Goal: Task Accomplishment & Management: Manage account settings

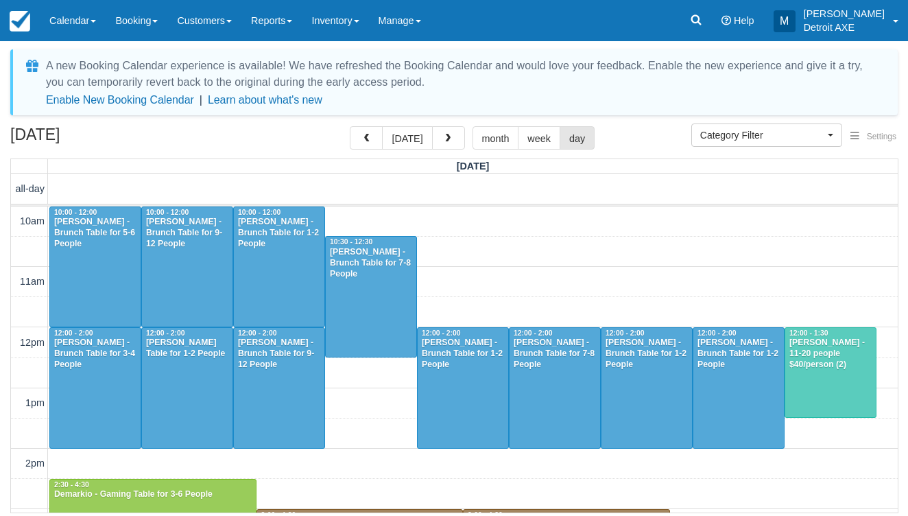
select select
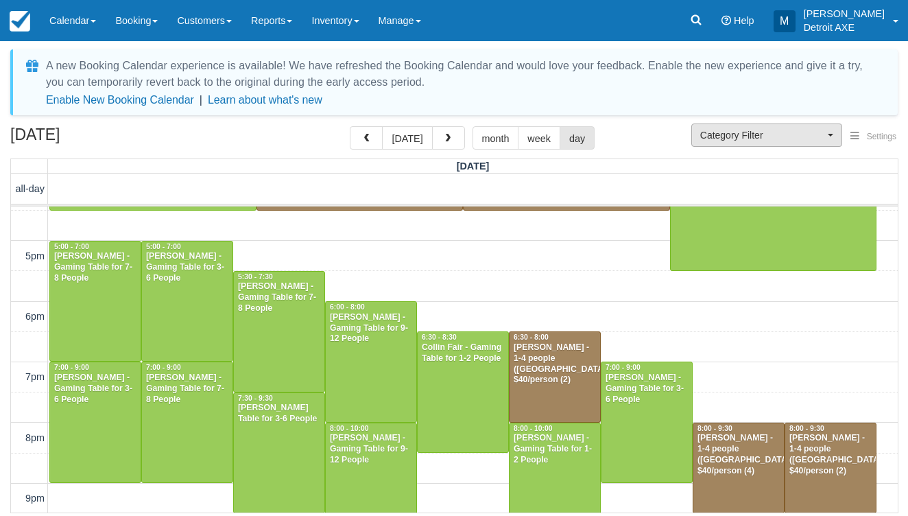
click at [736, 140] on span "Category Filter" at bounding box center [762, 135] width 124 height 14
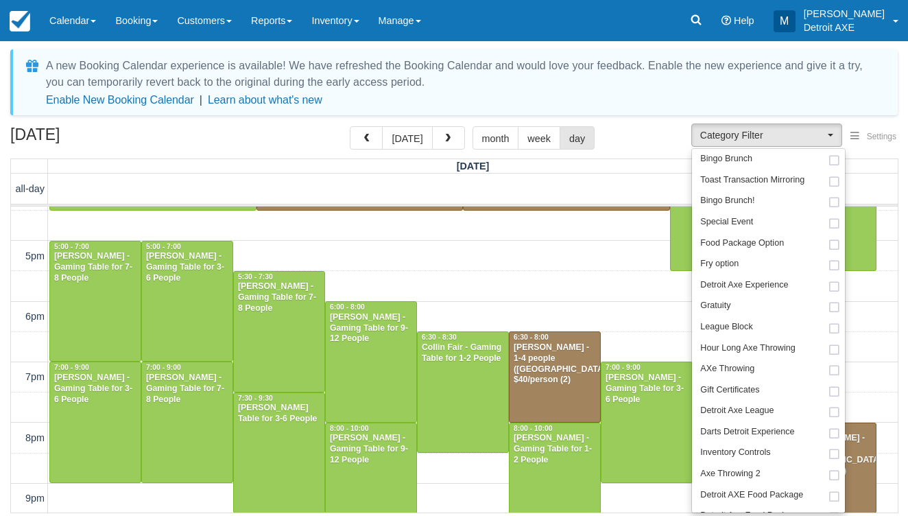
click at [628, 134] on div "[DATE] [DATE] month week day" at bounding box center [453, 140] width 887 height 29
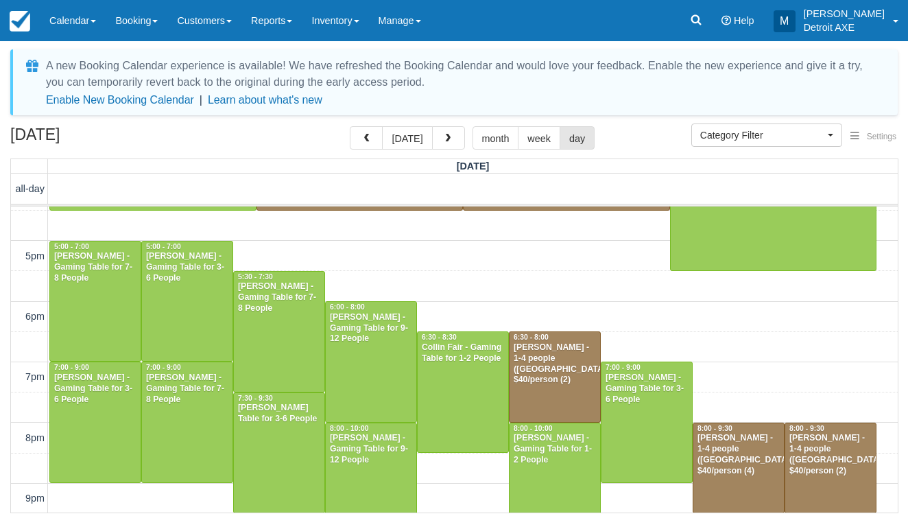
click at [628, 134] on div "August 16, 2025 today month week day" at bounding box center [453, 140] width 887 height 29
click at [405, 138] on button "today" at bounding box center [407, 137] width 50 height 23
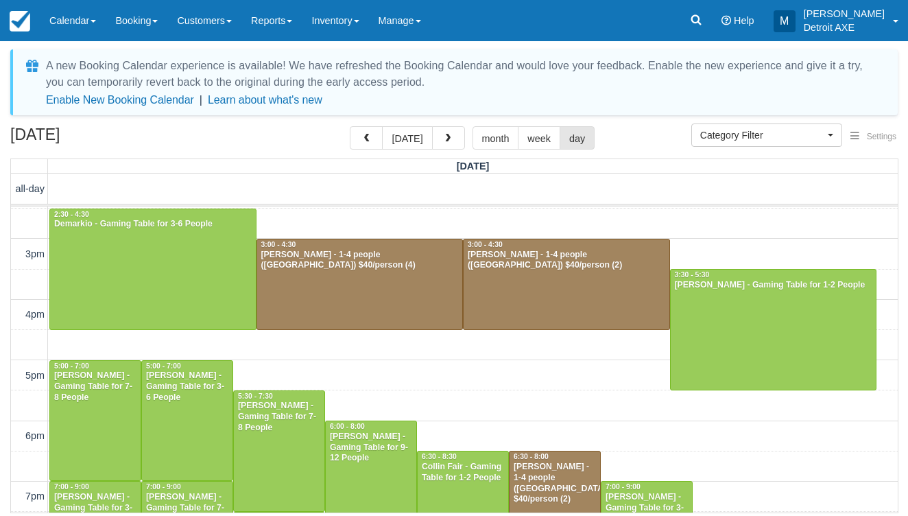
scroll to position [271, 0]
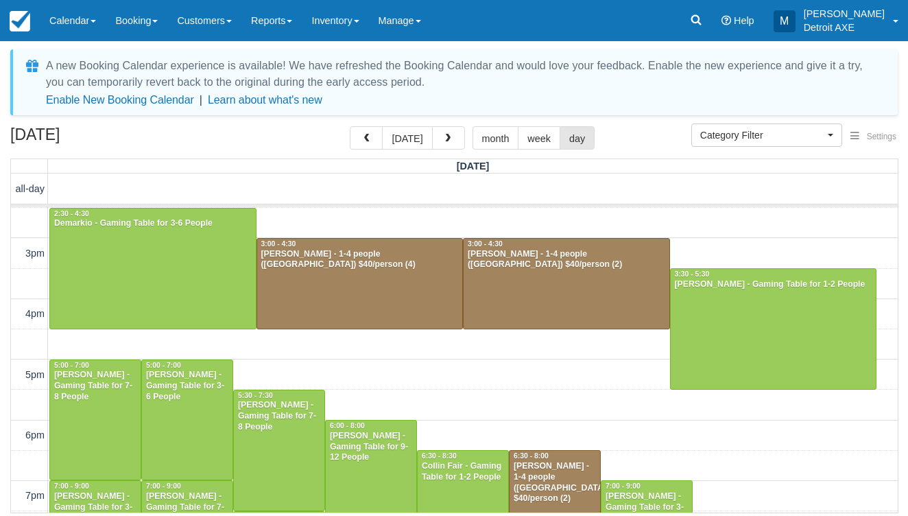
click at [425, 283] on div at bounding box center [360, 284] width 206 height 90
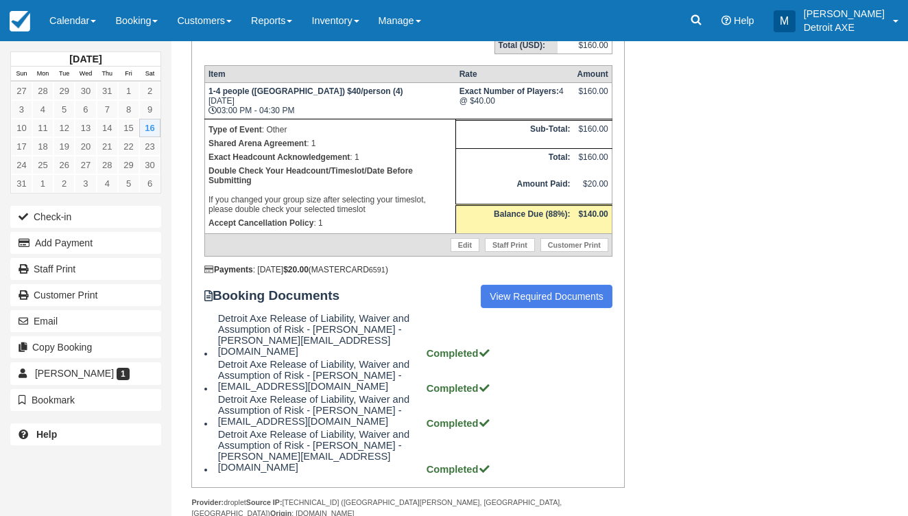
scroll to position [254, 0]
click at [93, 20] on span at bounding box center [93, 21] width 5 height 3
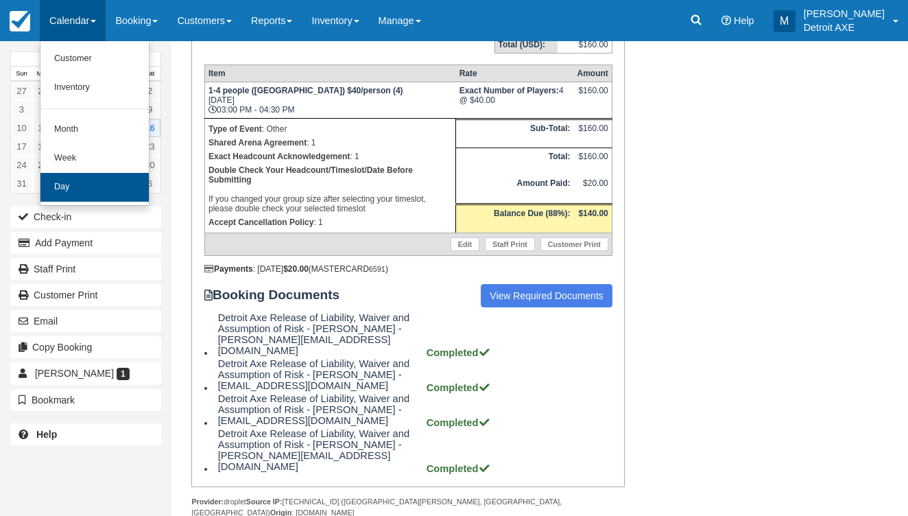
click at [98, 180] on link "Day" at bounding box center [94, 187] width 108 height 29
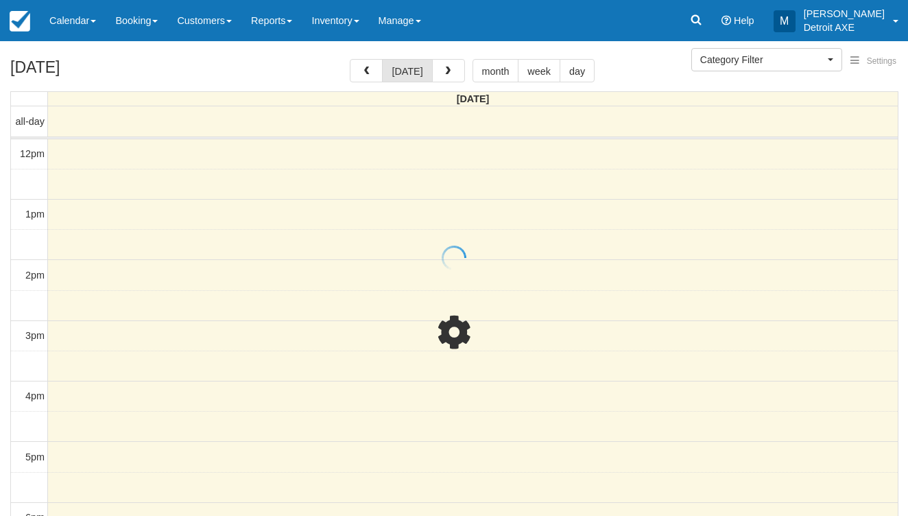
select select
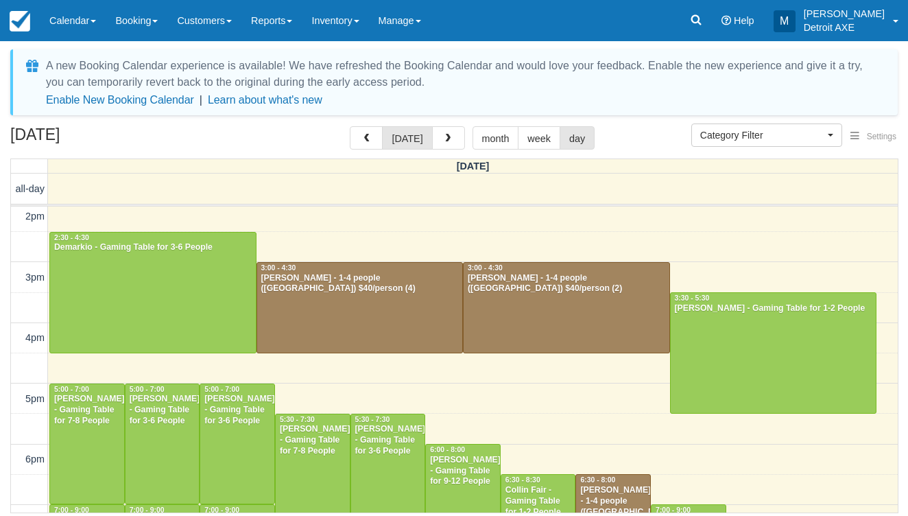
scroll to position [245, 0]
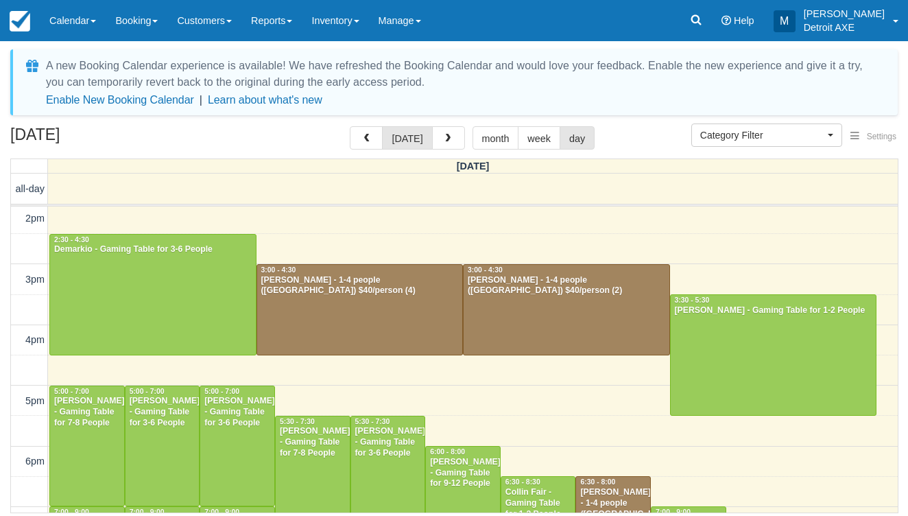
click at [513, 322] on div at bounding box center [567, 310] width 206 height 90
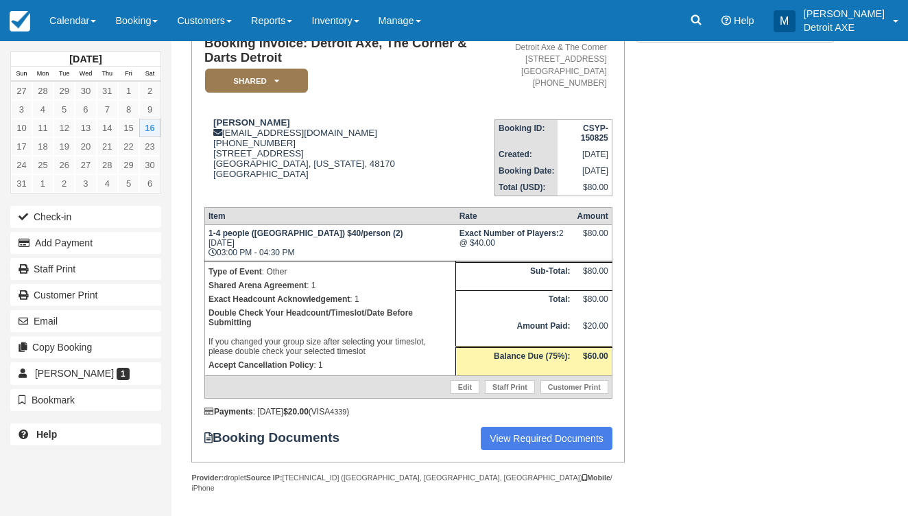
scroll to position [110, 0]
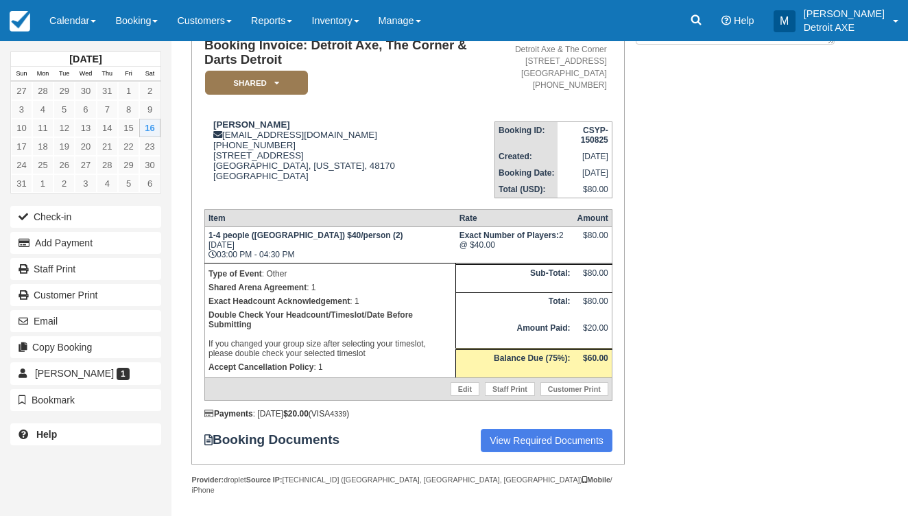
click at [77, 43] on div "August 2025 Sun Mon Tue Wed Thu Fri Sat 27 28 29 30 31 1 2 3 4 5 6 7 8 9 10 11 …" at bounding box center [85, 249] width 151 height 416
click at [69, 21] on link "Calendar" at bounding box center [73, 20] width 66 height 41
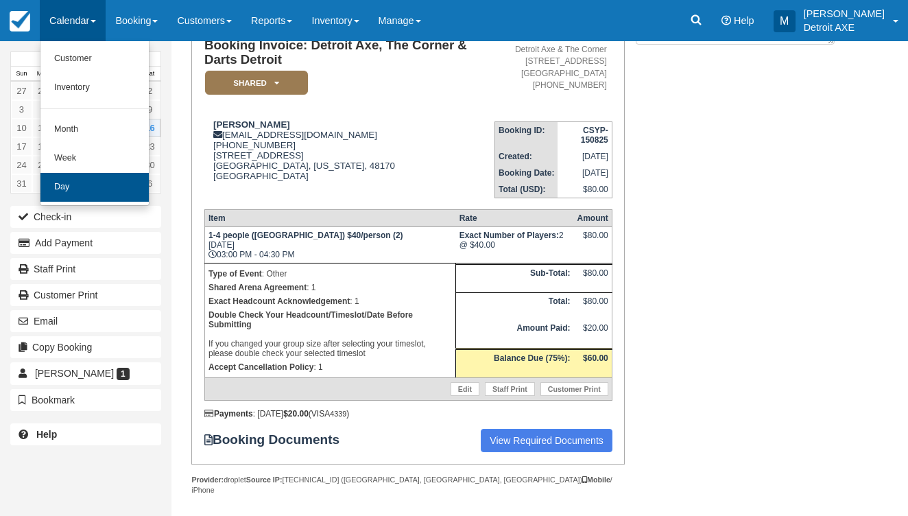
click at [83, 178] on link "Day" at bounding box center [94, 187] width 108 height 29
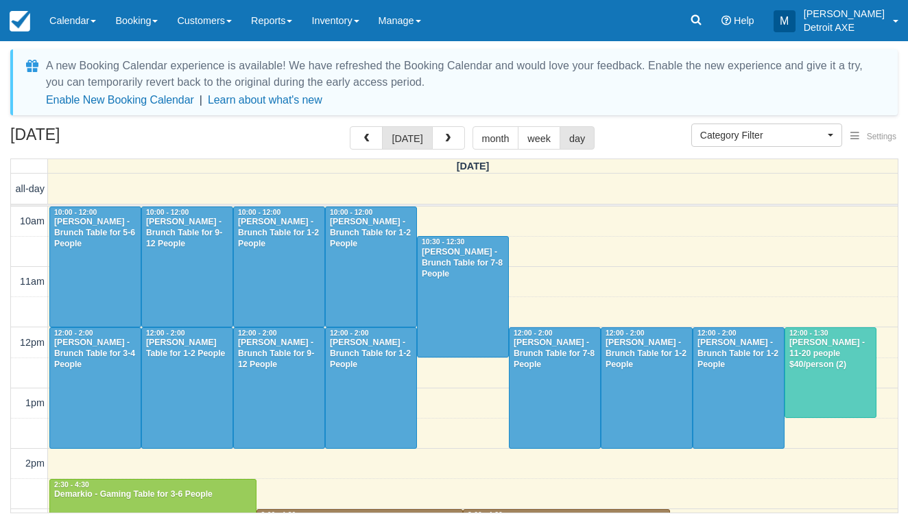
select select
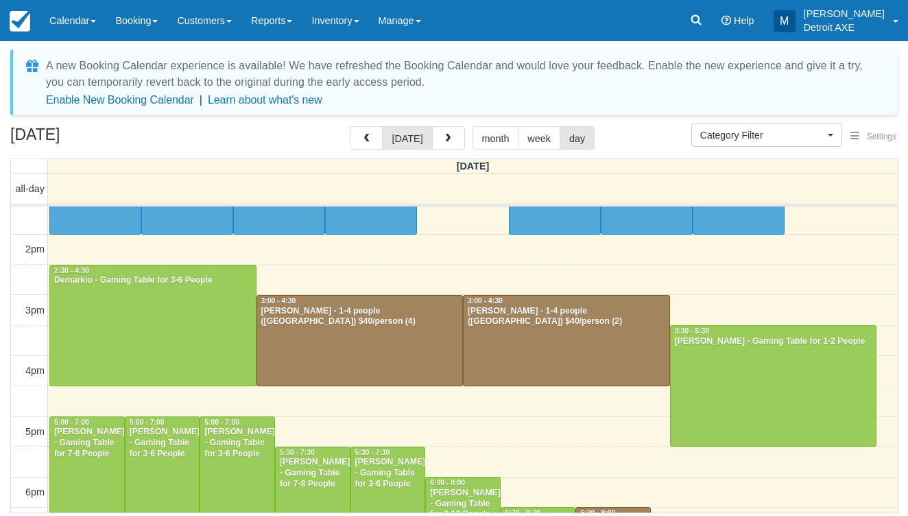
scroll to position [215, 0]
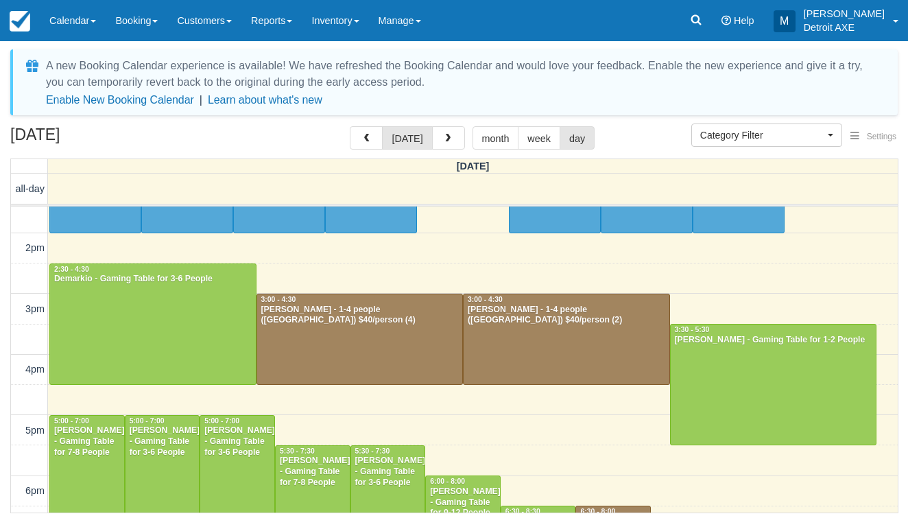
click at [680, 357] on div at bounding box center [774, 384] width 206 height 120
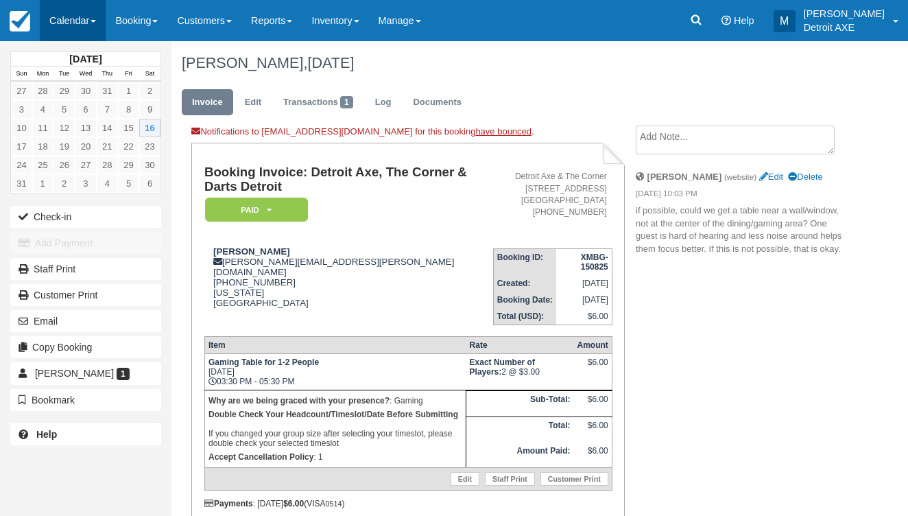
click at [91, 10] on link "Calendar" at bounding box center [73, 20] width 66 height 41
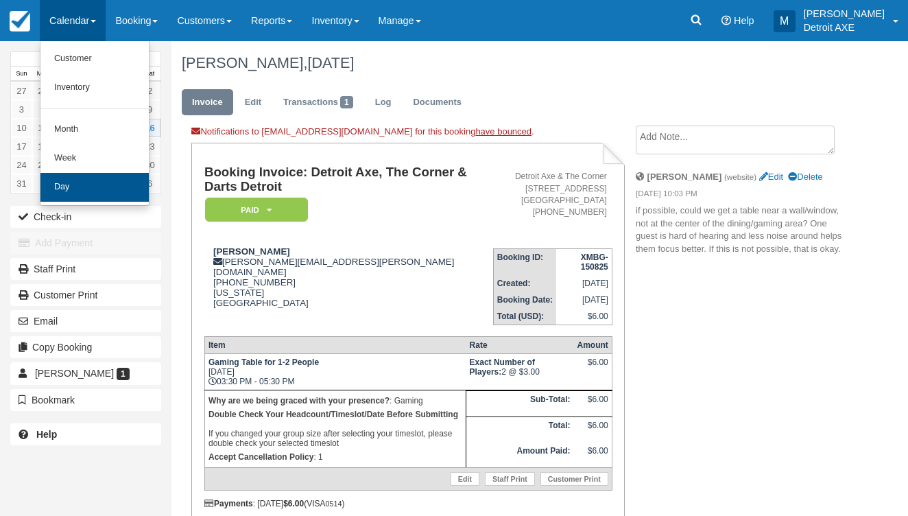
click at [97, 184] on link "Day" at bounding box center [94, 187] width 108 height 29
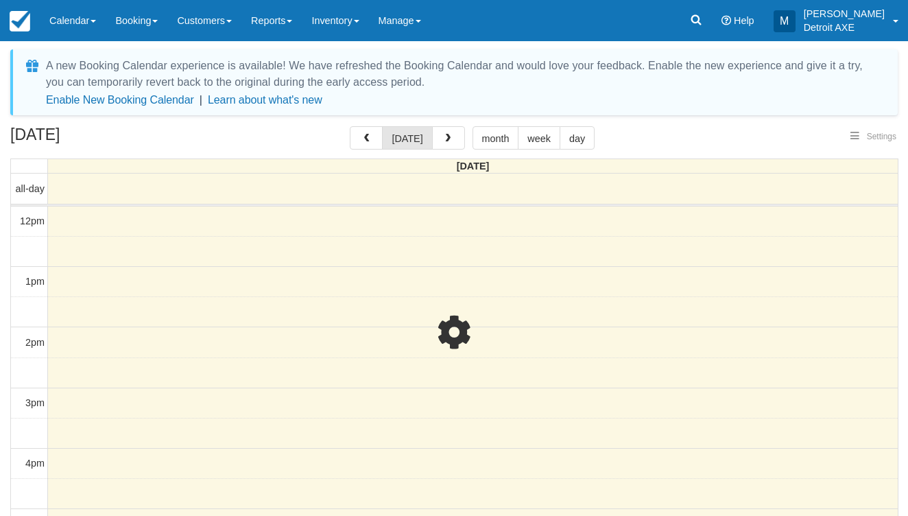
select select
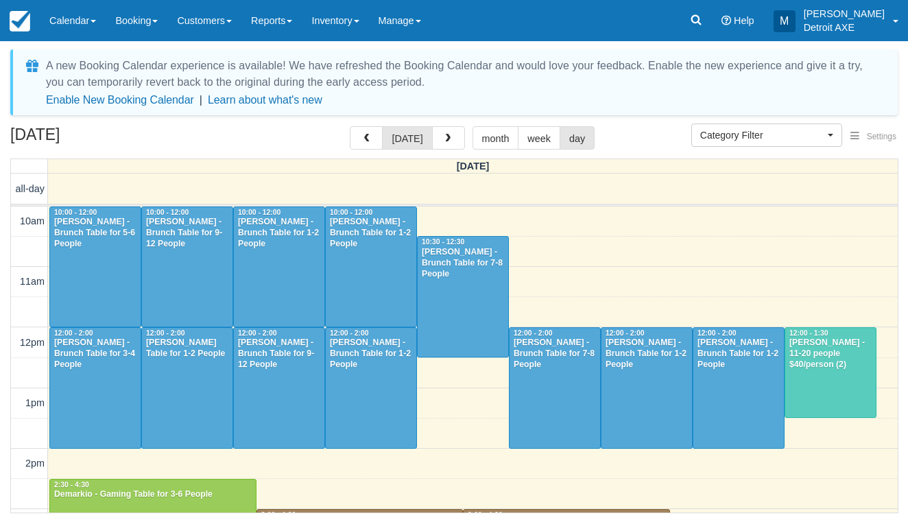
scroll to position [182, 0]
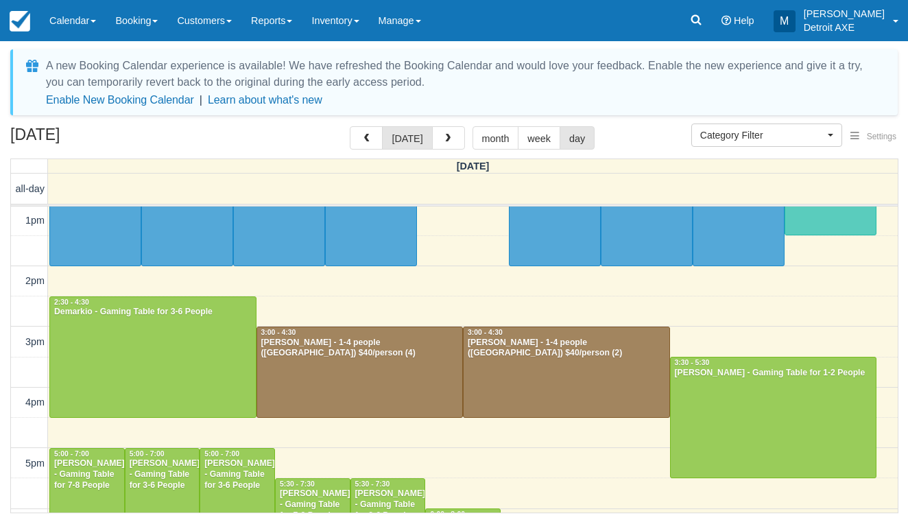
click at [728, 391] on div at bounding box center [774, 417] width 206 height 120
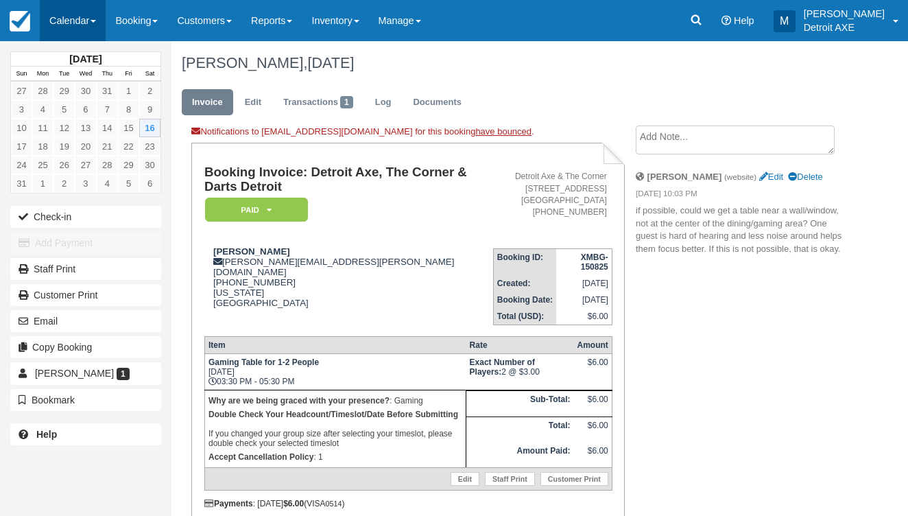
click at [73, 12] on link "Calendar" at bounding box center [73, 20] width 66 height 41
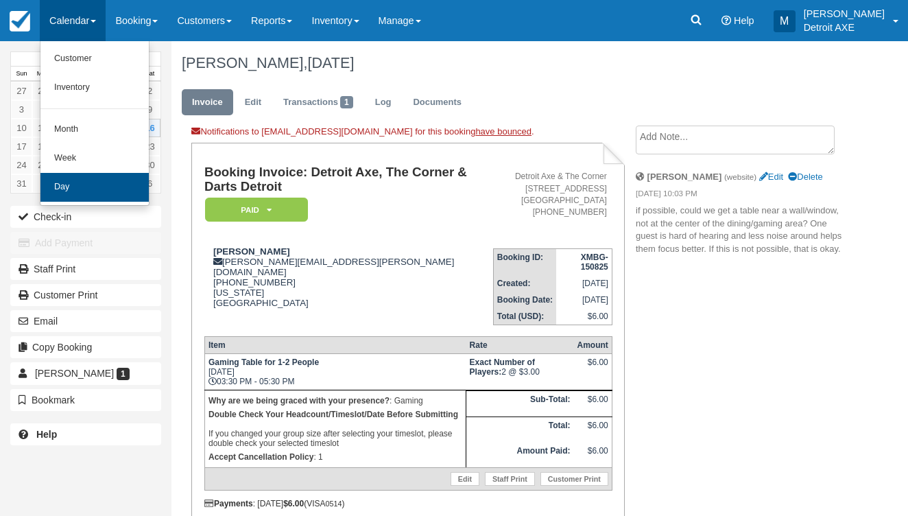
click at [88, 191] on link "Day" at bounding box center [94, 187] width 108 height 29
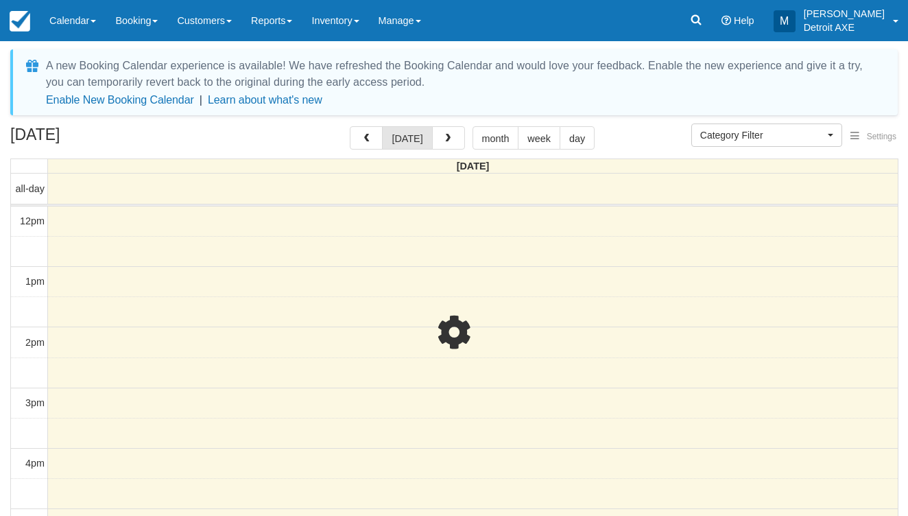
select select
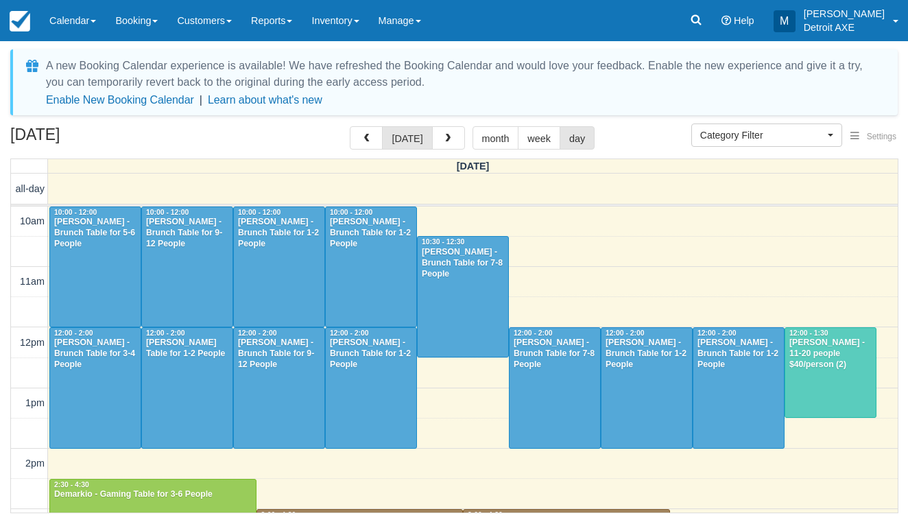
scroll to position [182, 0]
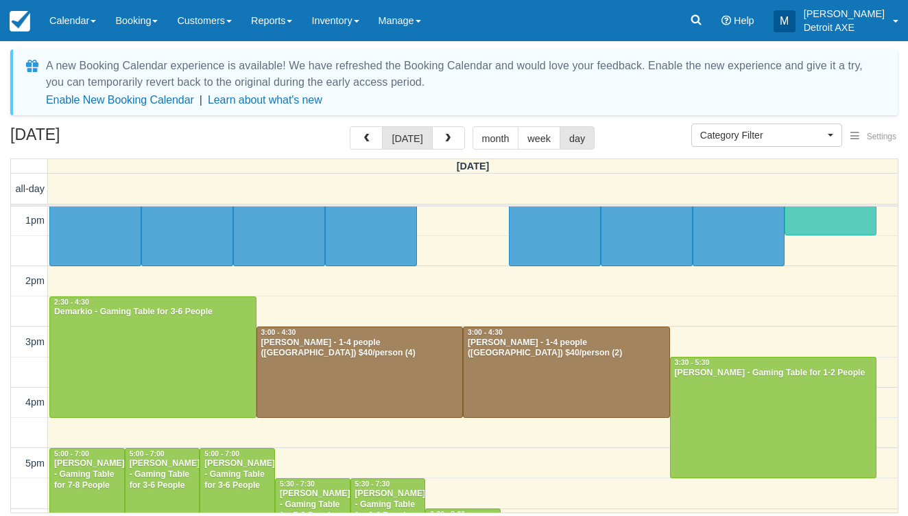
click at [353, 350] on div "Julie Doust - 1-4 people (Shared Arena) $40/person (4)" at bounding box center [360, 348] width 199 height 22
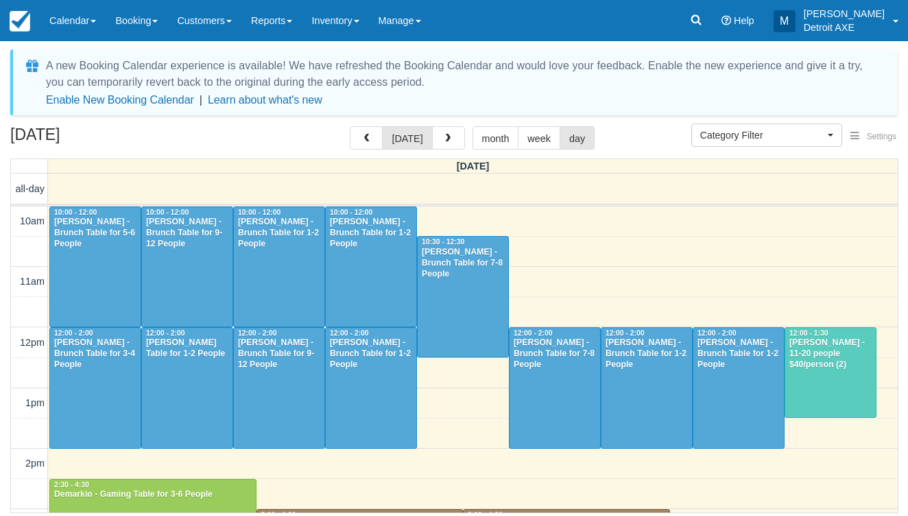
select select
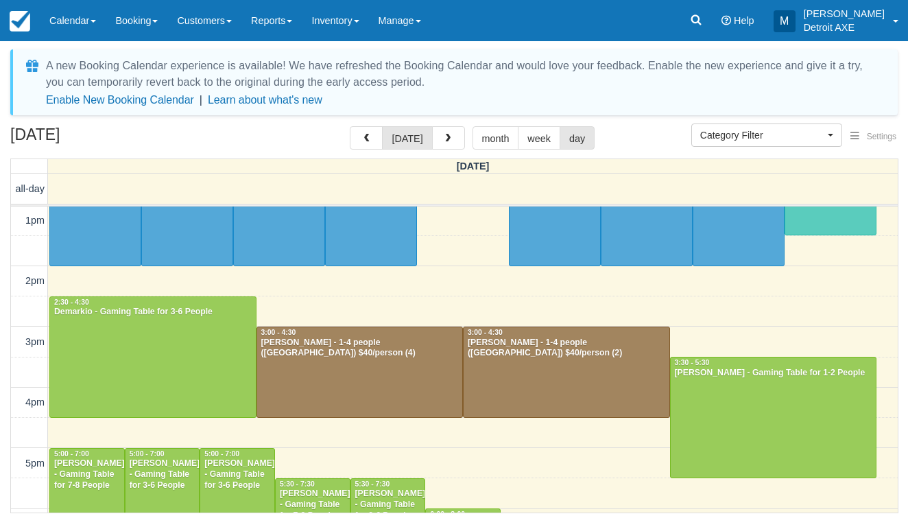
click at [542, 375] on div at bounding box center [567, 372] width 206 height 90
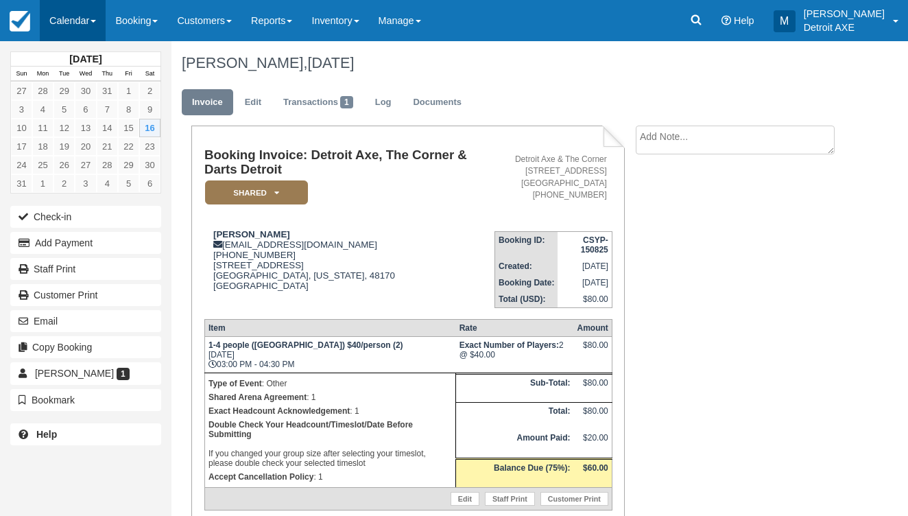
click at [71, 14] on link "Calendar" at bounding box center [73, 20] width 66 height 41
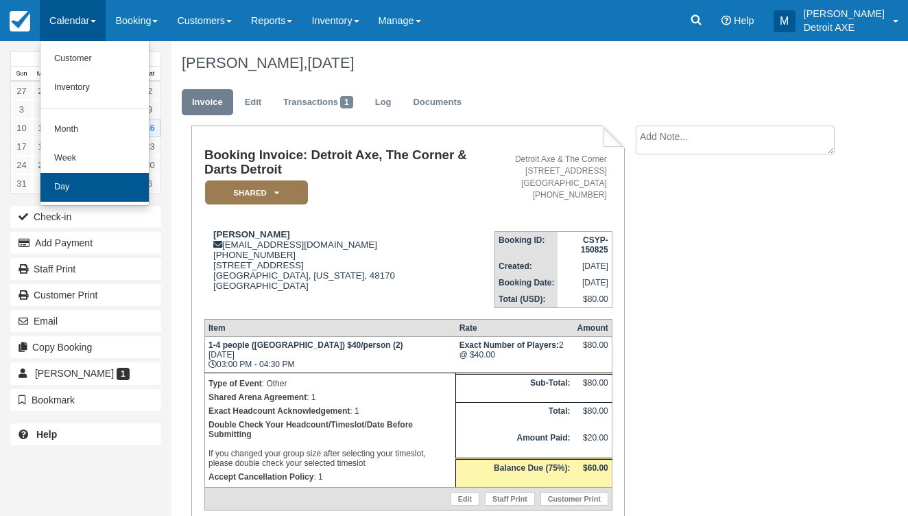
click at [65, 189] on link "Day" at bounding box center [94, 187] width 108 height 29
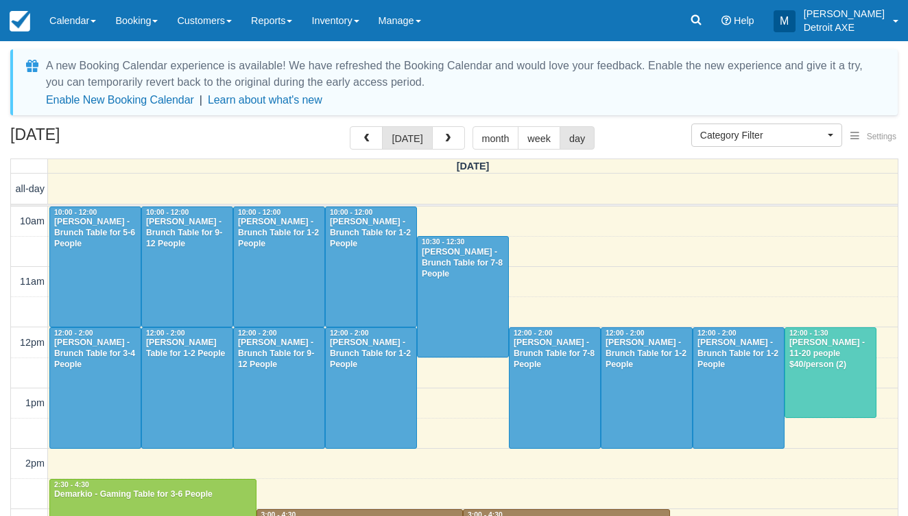
select select
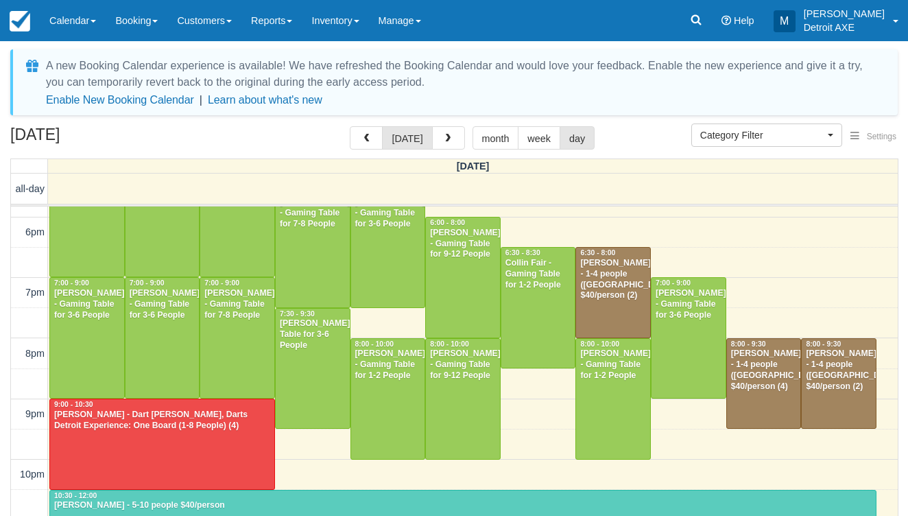
scroll to position [474, 0]
click at [291, 352] on div at bounding box center [313, 369] width 74 height 120
